Goal: Task Accomplishment & Management: Manage account settings

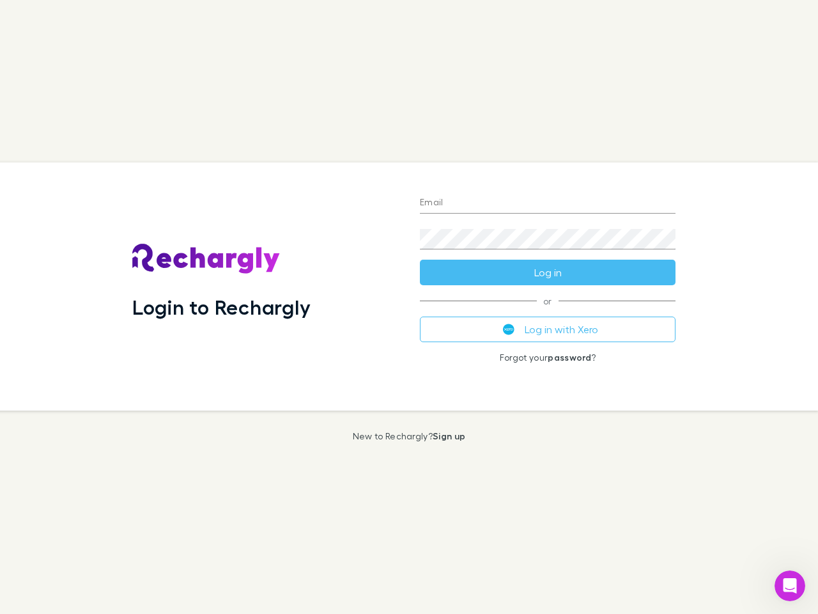
click at [409, 307] on div "Login to Rechargly" at bounding box center [266, 286] width 288 height 248
click at [548, 203] on input "Email" at bounding box center [548, 203] width 256 height 20
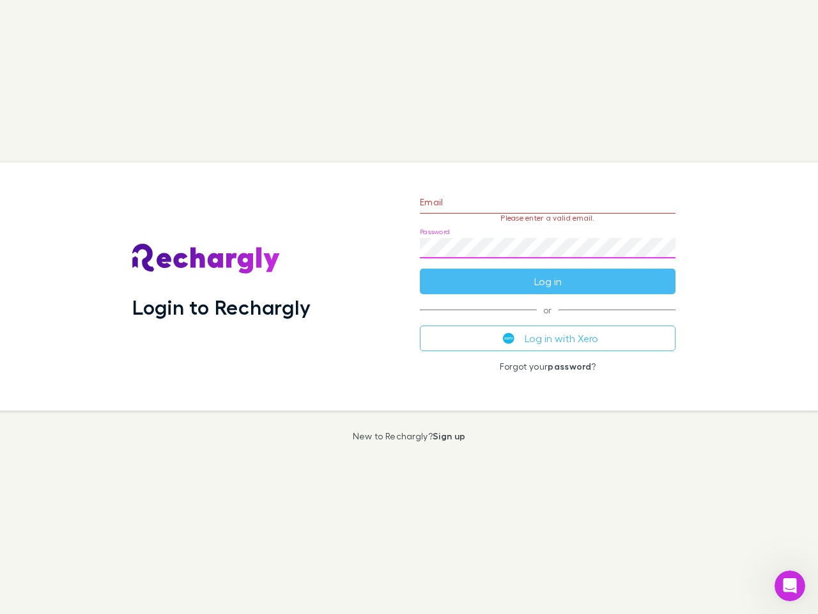
click at [548, 272] on form "Email Please enter a valid email. Password Log in" at bounding box center [548, 238] width 256 height 111
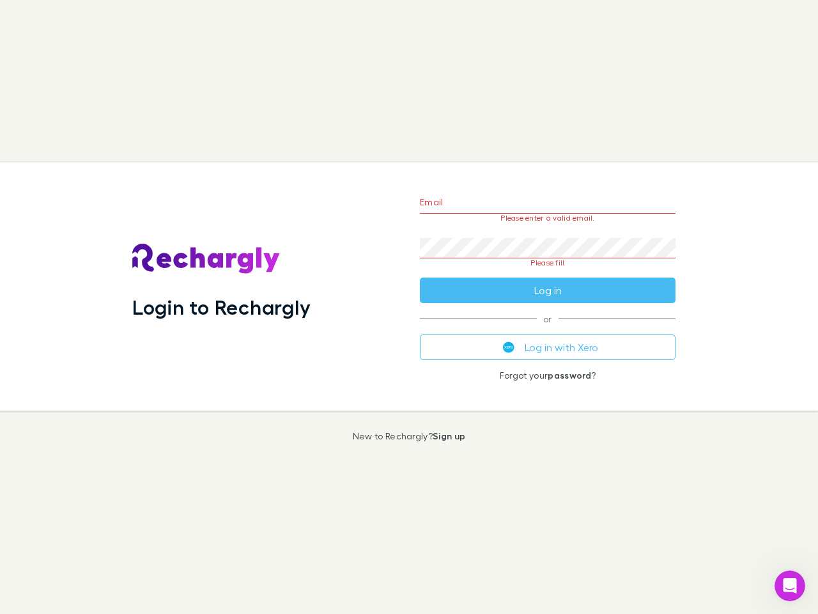
click at [548, 329] on div "Email Please enter a valid email. Password Please fill Log in or Log in with Xe…" at bounding box center [548, 286] width 276 height 248
